Goal: Find specific page/section: Locate item on page

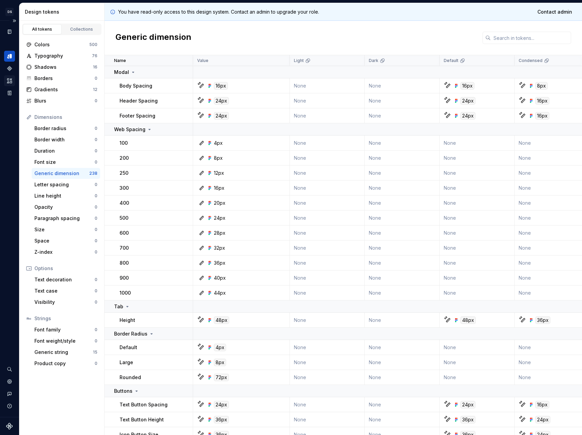
click at [10, 81] on icon "Assets" at bounding box center [9, 80] width 5 height 4
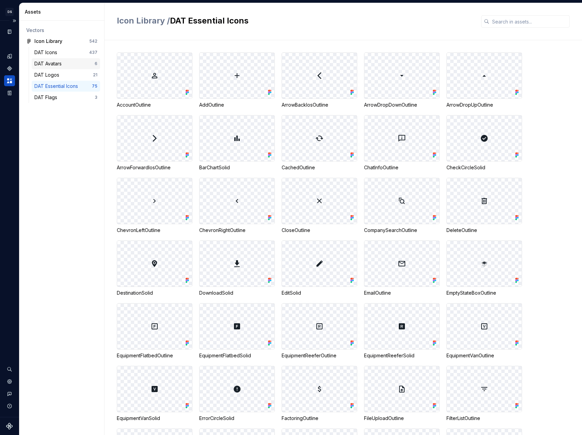
click at [60, 60] on div "DAT Avatars" at bounding box center [49, 63] width 30 height 7
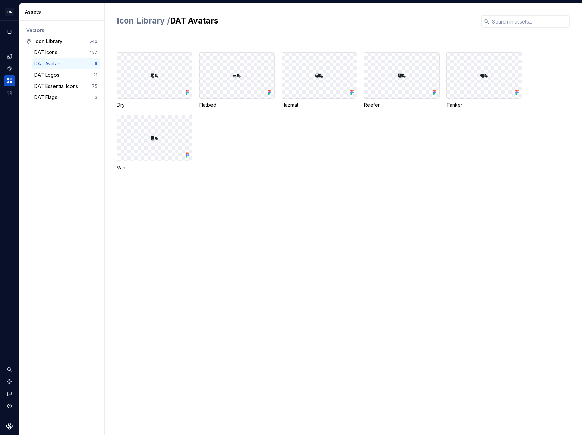
click at [349, 138] on div "Dry Flatbed Hazmat Reefer Tanker Van" at bounding box center [349, 111] width 465 height 119
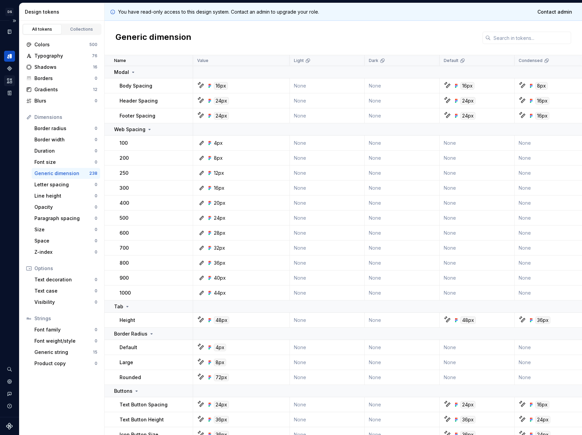
click at [7, 79] on icon "Assets" at bounding box center [9, 81] width 6 height 6
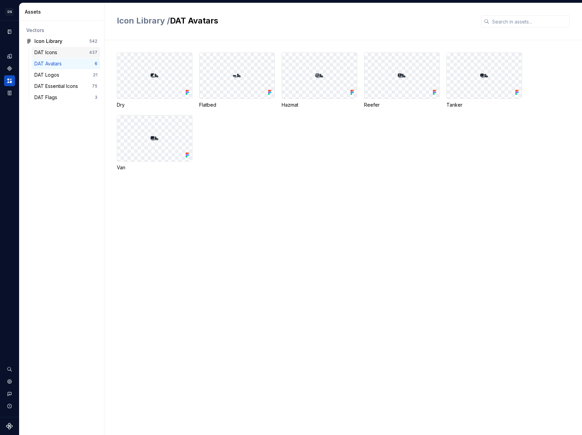
click at [57, 54] on div "DAT Icons" at bounding box center [47, 52] width 26 height 7
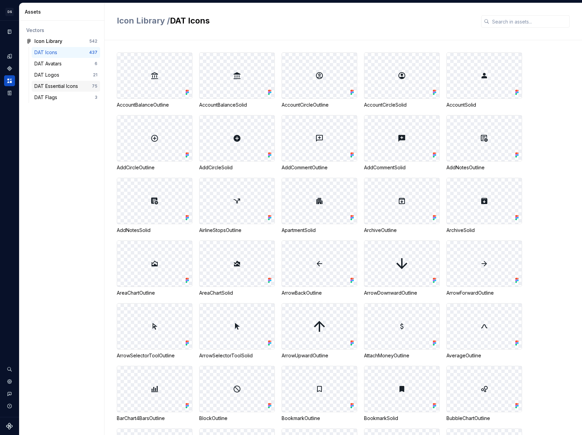
click at [59, 83] on div "DAT Essential Icons" at bounding box center [57, 86] width 46 height 7
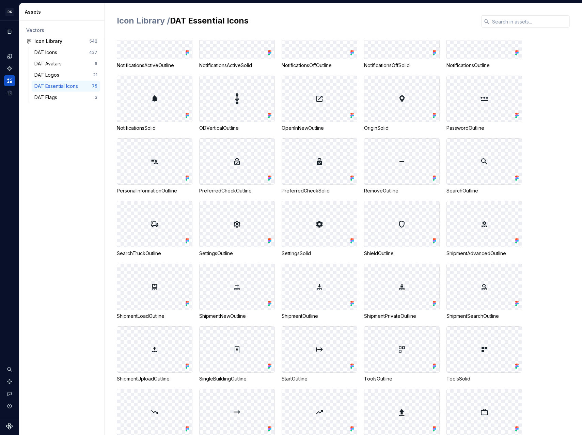
scroll to position [567, 0]
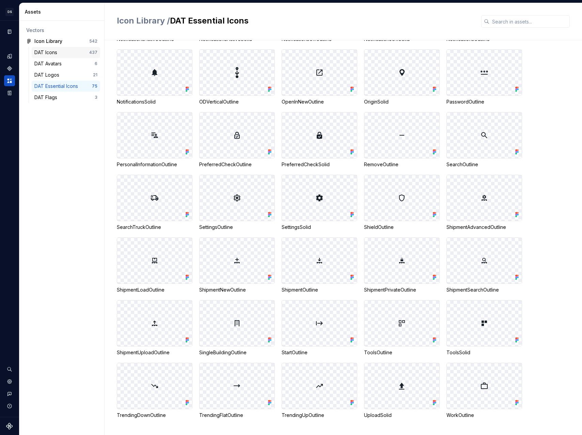
click at [56, 52] on div "DAT Icons" at bounding box center [47, 52] width 26 height 7
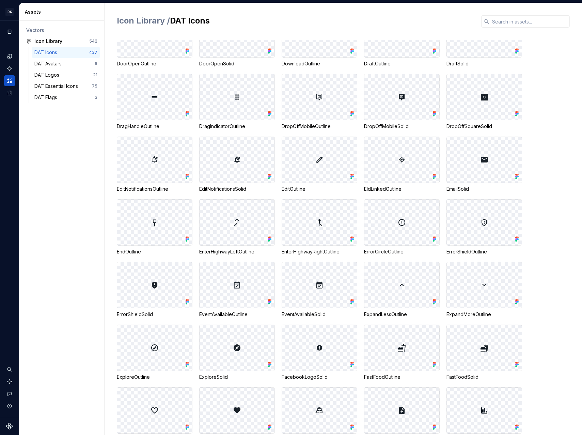
scroll to position [1182, 0]
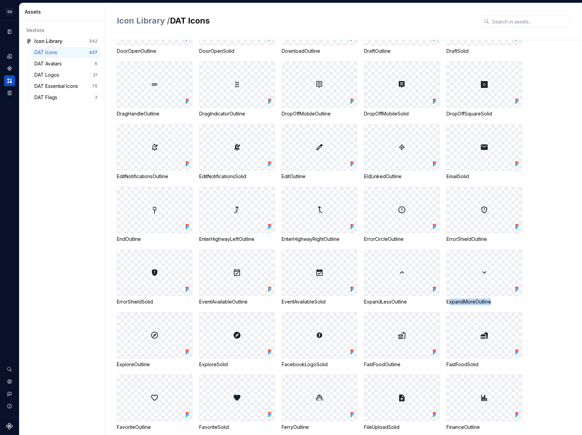
drag, startPoint x: 449, startPoint y: 299, endPoint x: 496, endPoint y: 301, distance: 47.4
click at [496, 301] on div "ExpandMoreOutline" at bounding box center [485, 301] width 76 height 7
drag, startPoint x: 497, startPoint y: 300, endPoint x: 447, endPoint y: 302, distance: 49.8
click at [447, 302] on div "ExpandMoreOutline" at bounding box center [485, 301] width 76 height 7
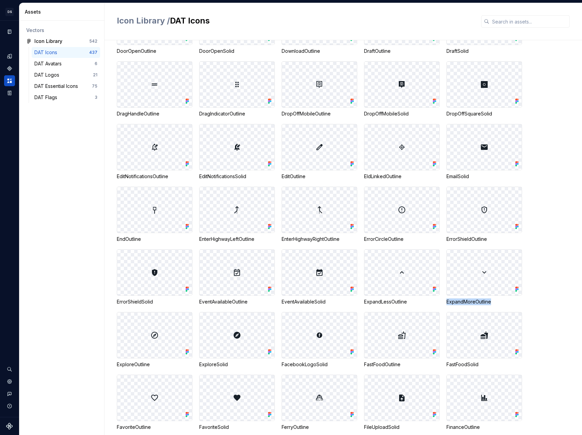
copy div "ExpandMoreOutline"
click at [532, 10] on div "Icon Library / DAT Icons" at bounding box center [344, 21] width 478 height 37
click at [512, 23] on input "text" at bounding box center [530, 21] width 80 height 12
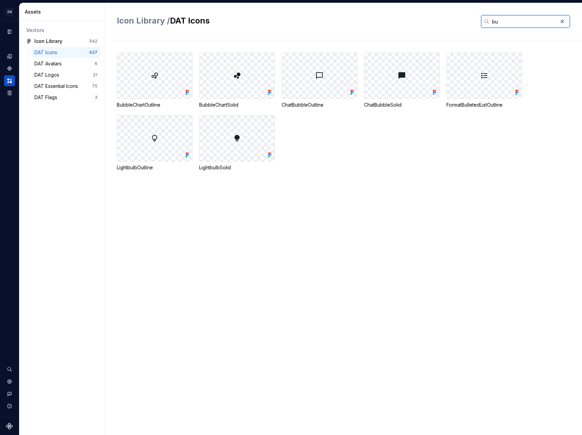
type input "b"
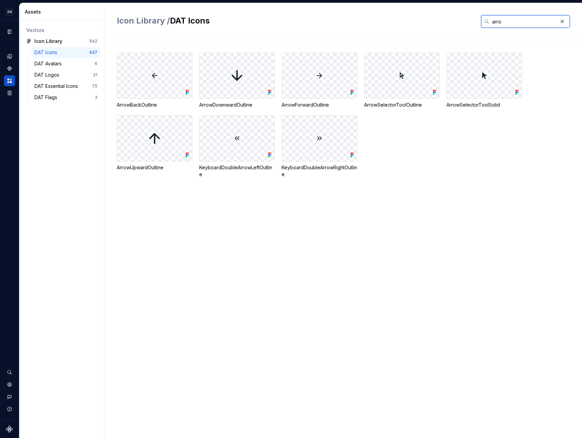
scroll to position [0, 0]
type input "arrow"
click at [66, 82] on div "DAT Essential Icons 75" at bounding box center [66, 86] width 68 height 11
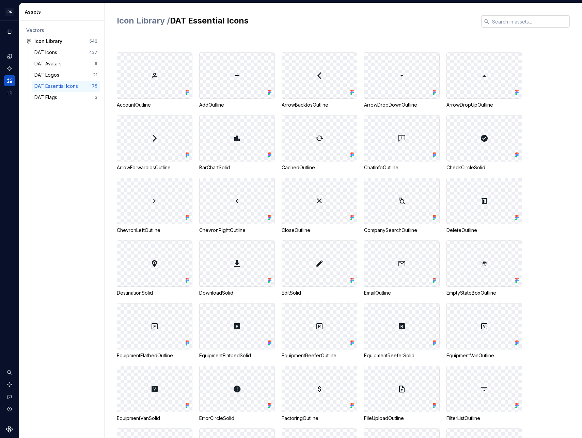
click at [517, 25] on input "text" at bounding box center [530, 21] width 80 height 12
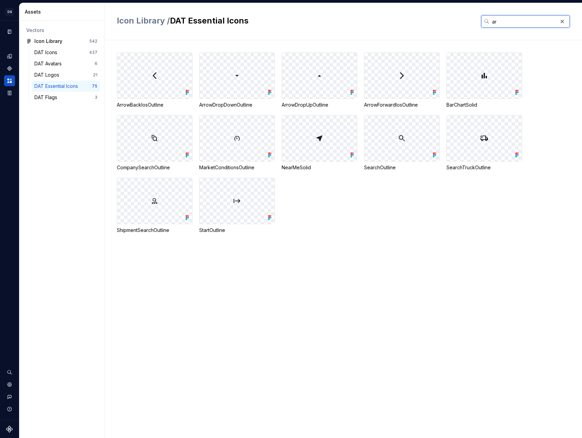
type input "a"
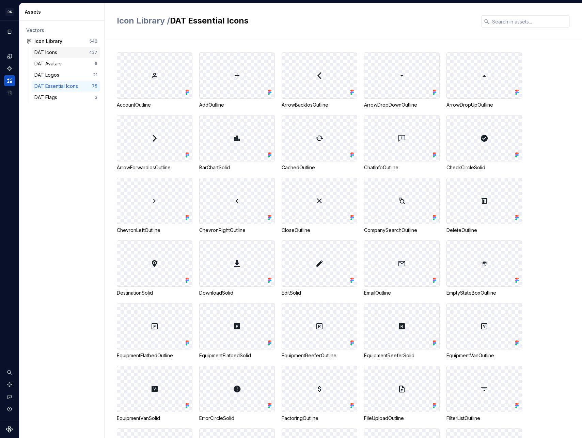
click at [83, 53] on div "DAT Icons" at bounding box center [61, 52] width 55 height 7
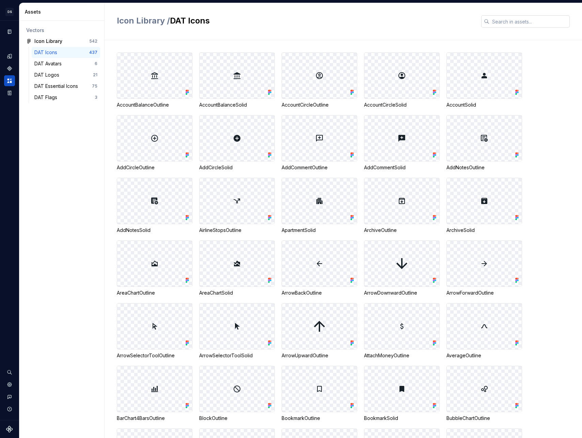
click at [502, 23] on input "text" at bounding box center [530, 21] width 80 height 12
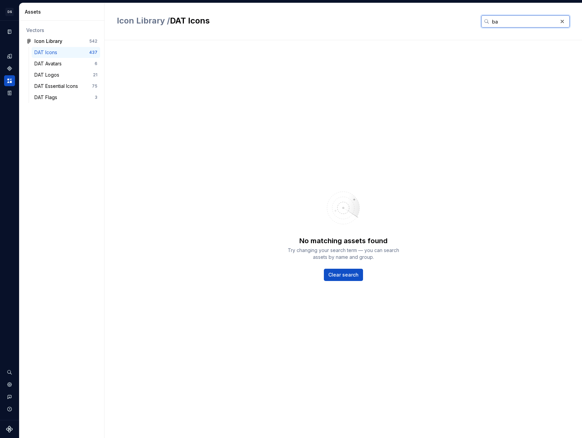
type input "b"
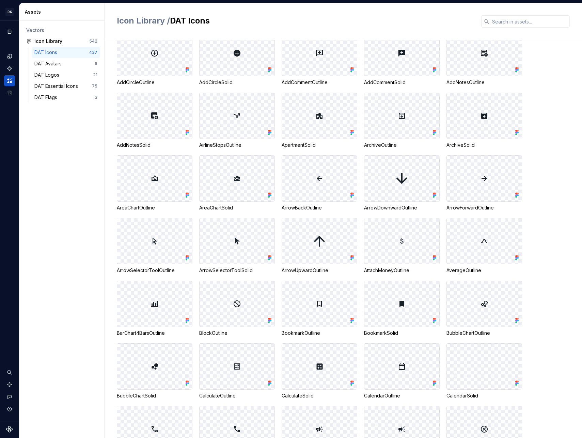
scroll to position [138, 0]
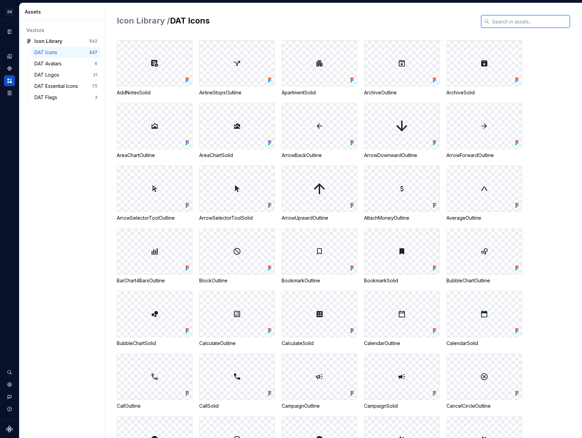
click at [505, 22] on input "text" at bounding box center [530, 21] width 80 height 12
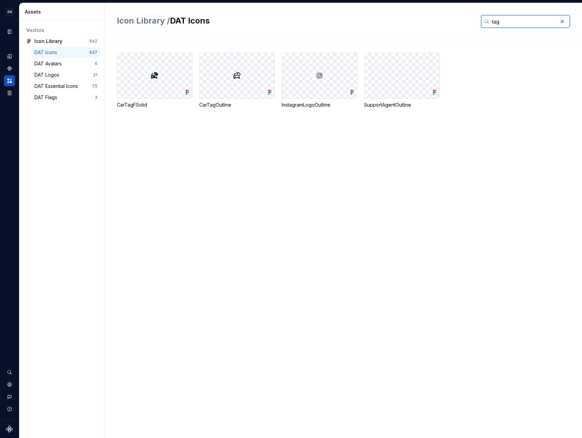
scroll to position [0, 0]
type input "tag"
click at [66, 84] on div "DAT Essential Icons" at bounding box center [57, 86] width 46 height 7
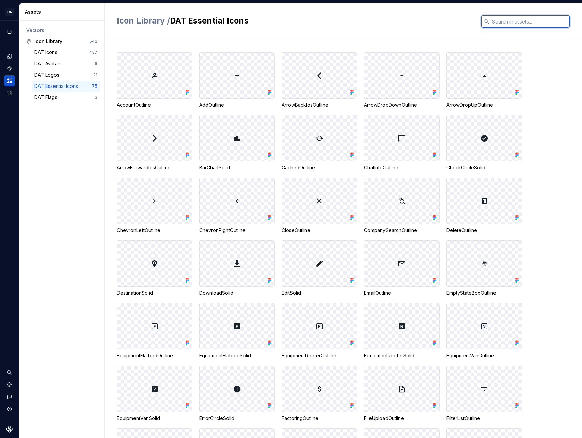
click at [518, 24] on input "text" at bounding box center [530, 21] width 80 height 12
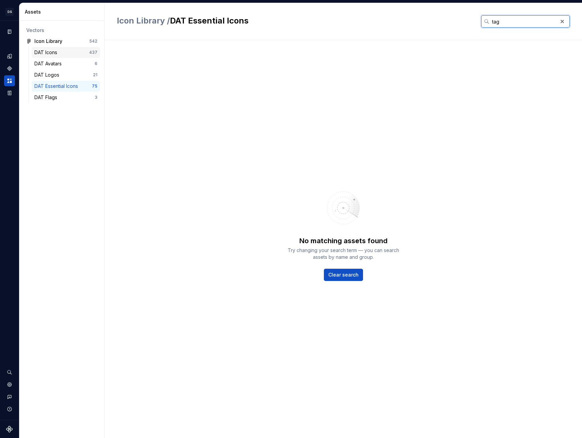
type input "tag"
click at [69, 56] on div "DAT Icons 437" at bounding box center [66, 52] width 68 height 11
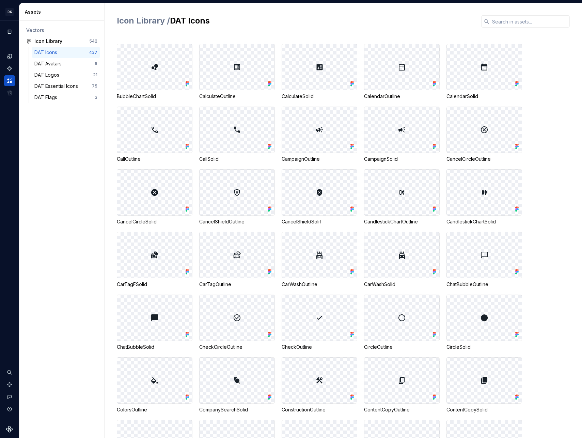
scroll to position [542, 0]
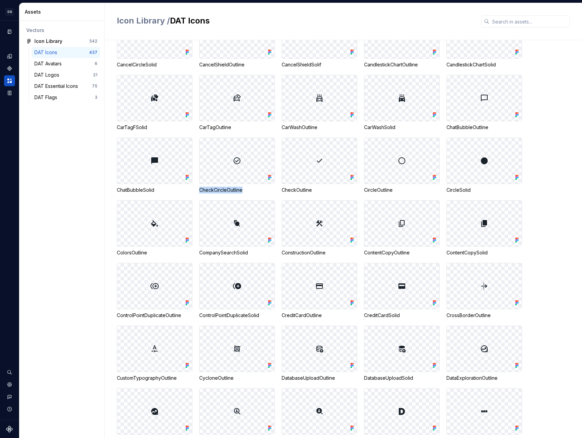
drag, startPoint x: 248, startPoint y: 188, endPoint x: 198, endPoint y: 188, distance: 49.7
